Goal: Information Seeking & Learning: Learn about a topic

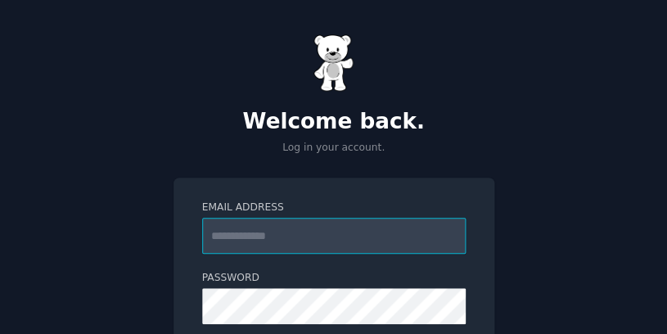
type input "**********"
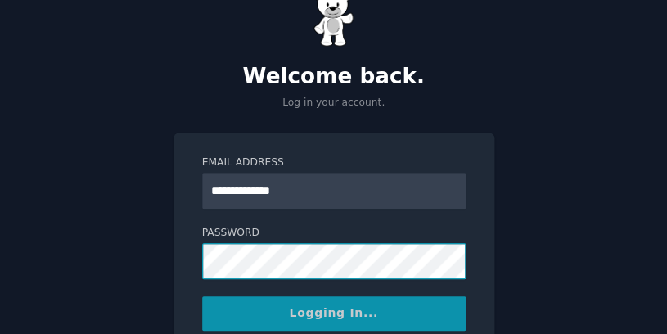
scroll to position [56, 0]
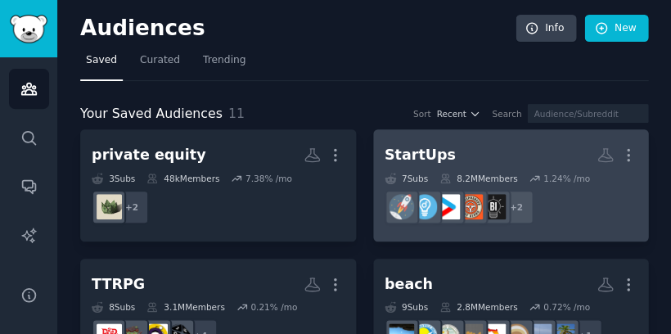
click at [419, 151] on div "StartUps" at bounding box center [420, 155] width 71 height 20
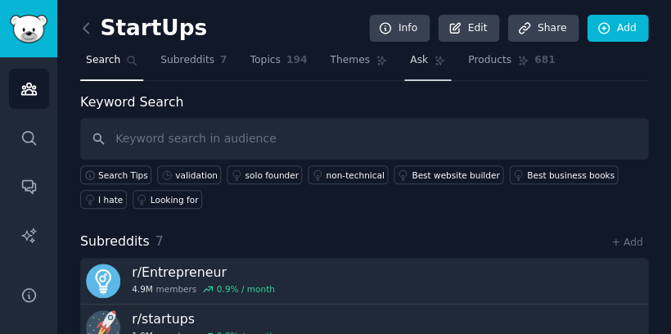
click at [410, 62] on span "Ask" at bounding box center [419, 60] width 18 height 15
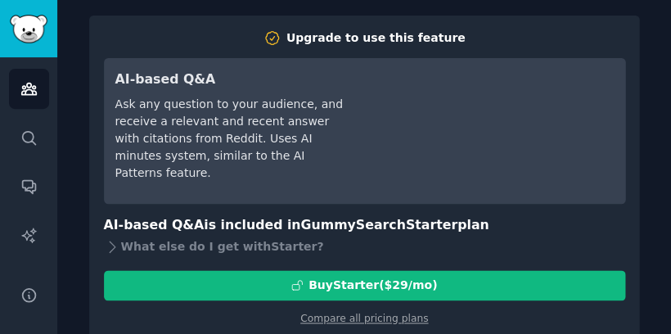
scroll to position [88, 0]
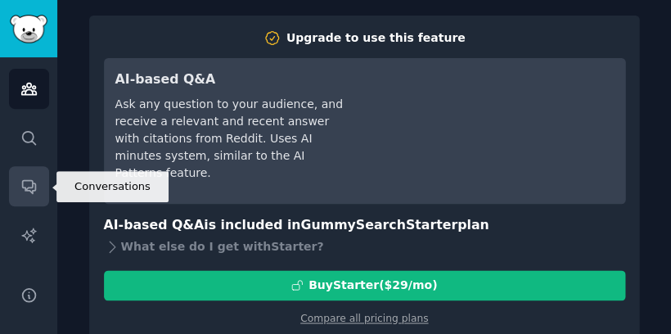
click at [27, 176] on link "Conversations" at bounding box center [29, 186] width 40 height 40
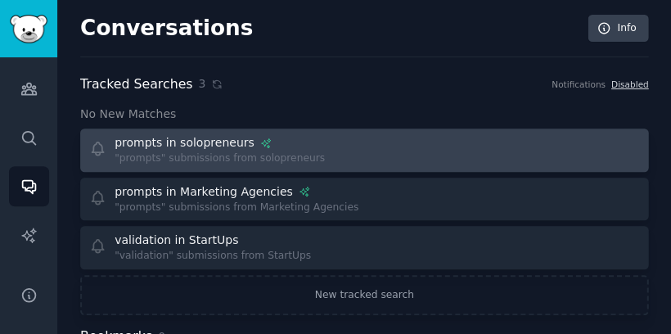
click at [177, 137] on div "prompts in solopreneurs" at bounding box center [185, 142] width 140 height 17
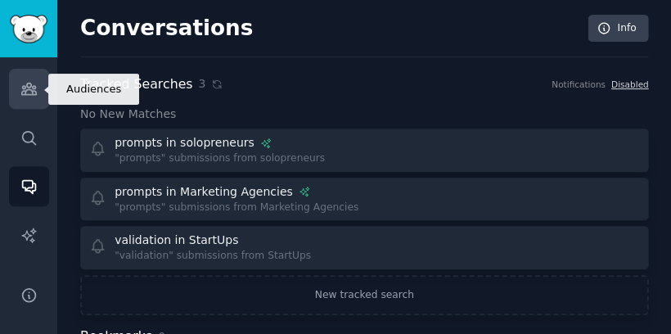
click at [29, 99] on link "Audiences" at bounding box center [29, 89] width 40 height 40
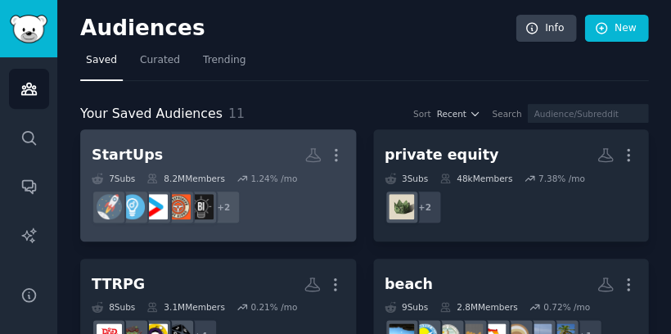
click at [115, 154] on div "StartUps" at bounding box center [127, 155] width 71 height 20
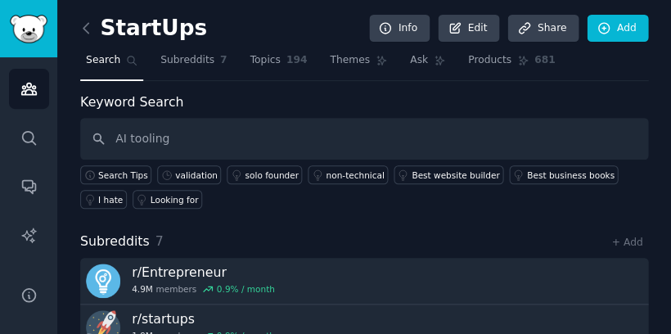
type input "AI tooling"
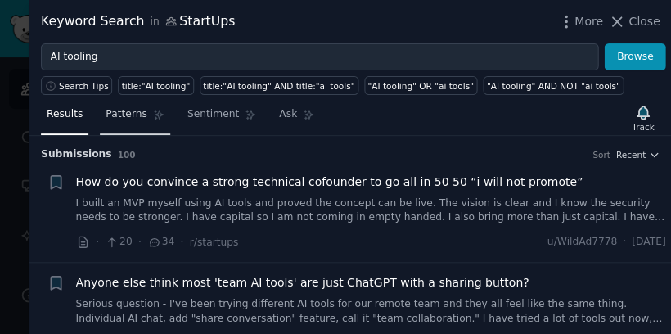
click at [124, 118] on span "Patterns" at bounding box center [126, 114] width 41 height 15
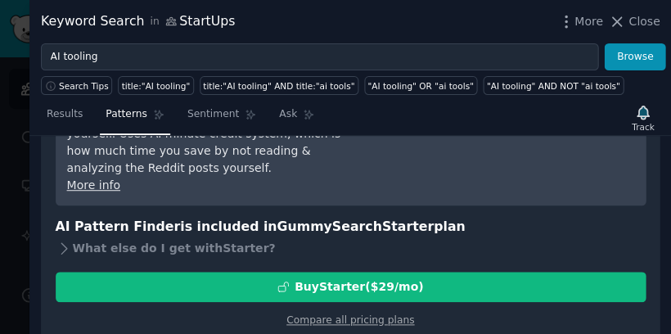
scroll to position [153, 0]
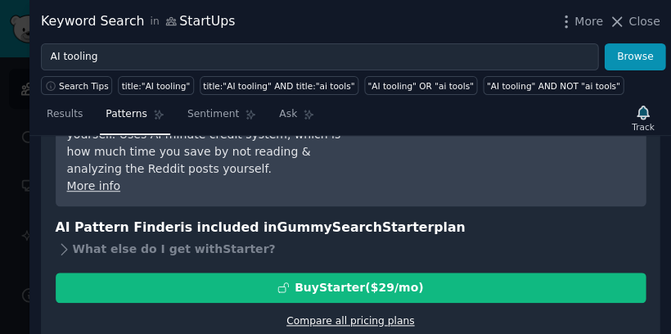
click at [344, 315] on link "Compare all pricing plans" at bounding box center [350, 320] width 128 height 11
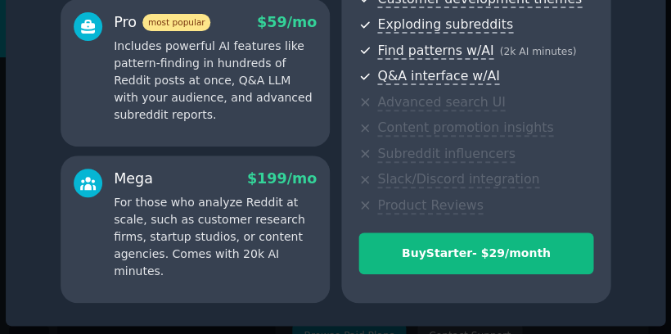
scroll to position [221, 0]
